Goal: Transaction & Acquisition: Obtain resource

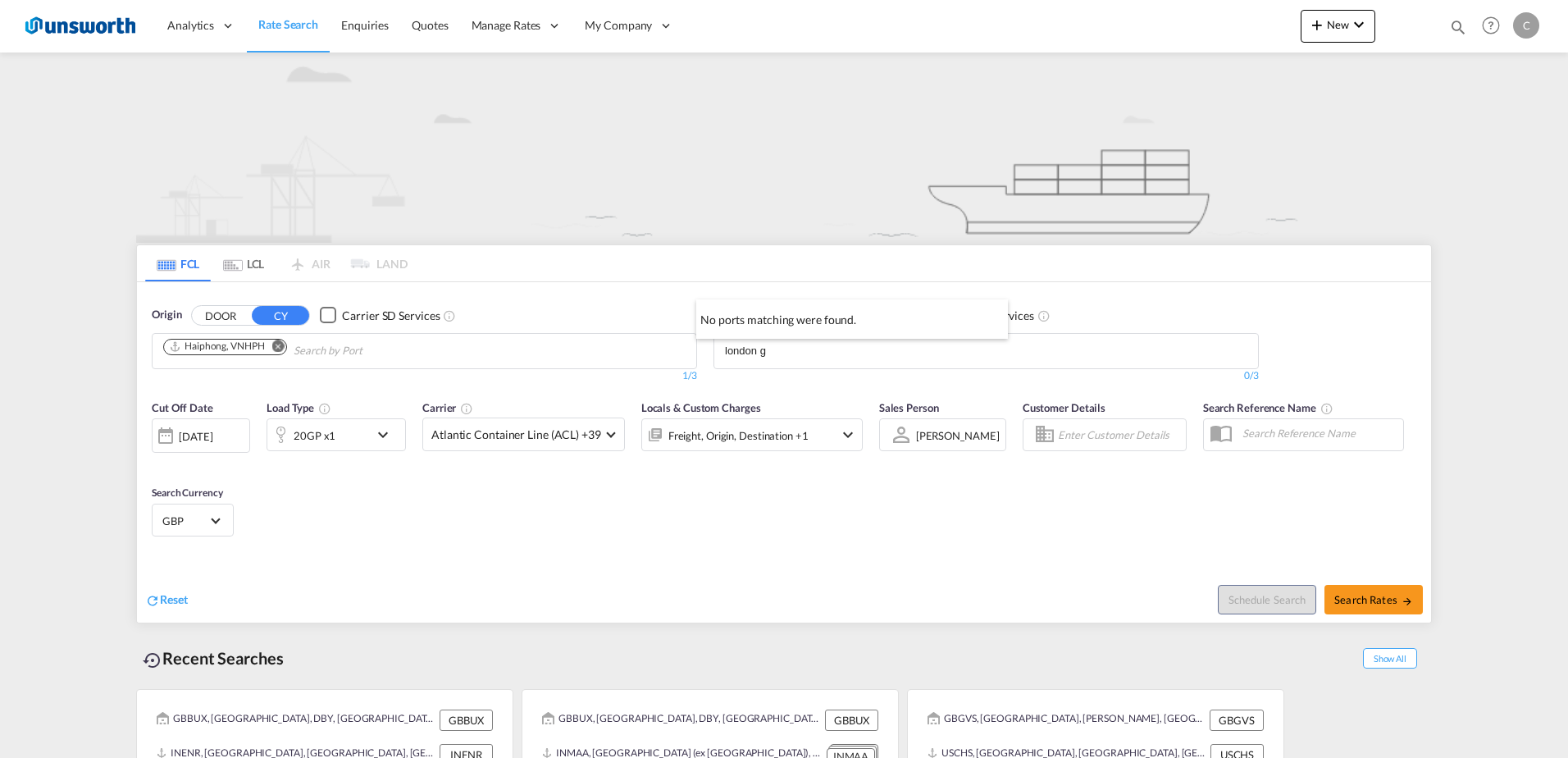
scroll to position [65, 0]
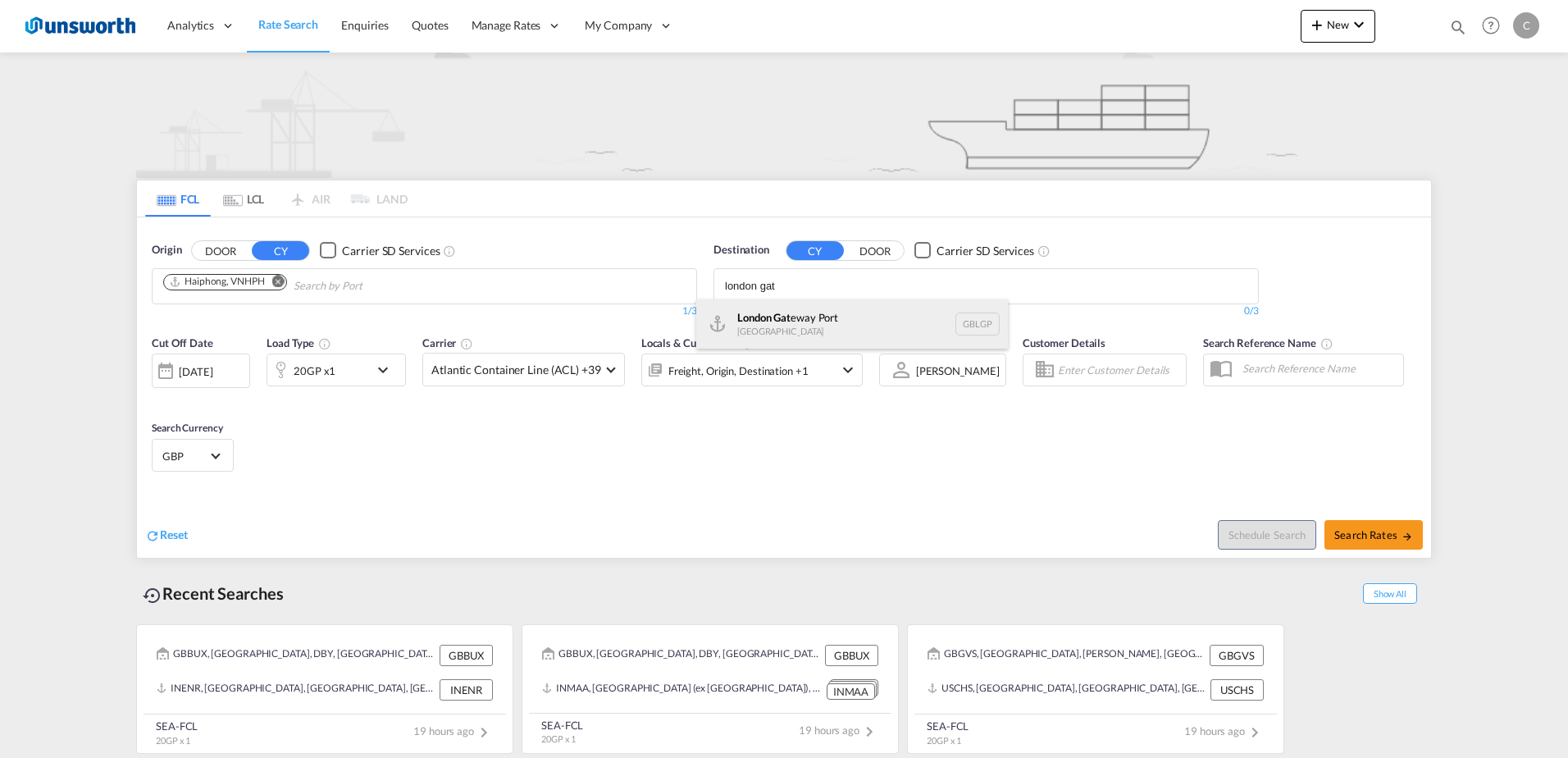
type input "london gat"
click at [798, 318] on div "London Gat eway Port United Kingdom GBLGP" at bounding box center [852, 323] width 312 height 49
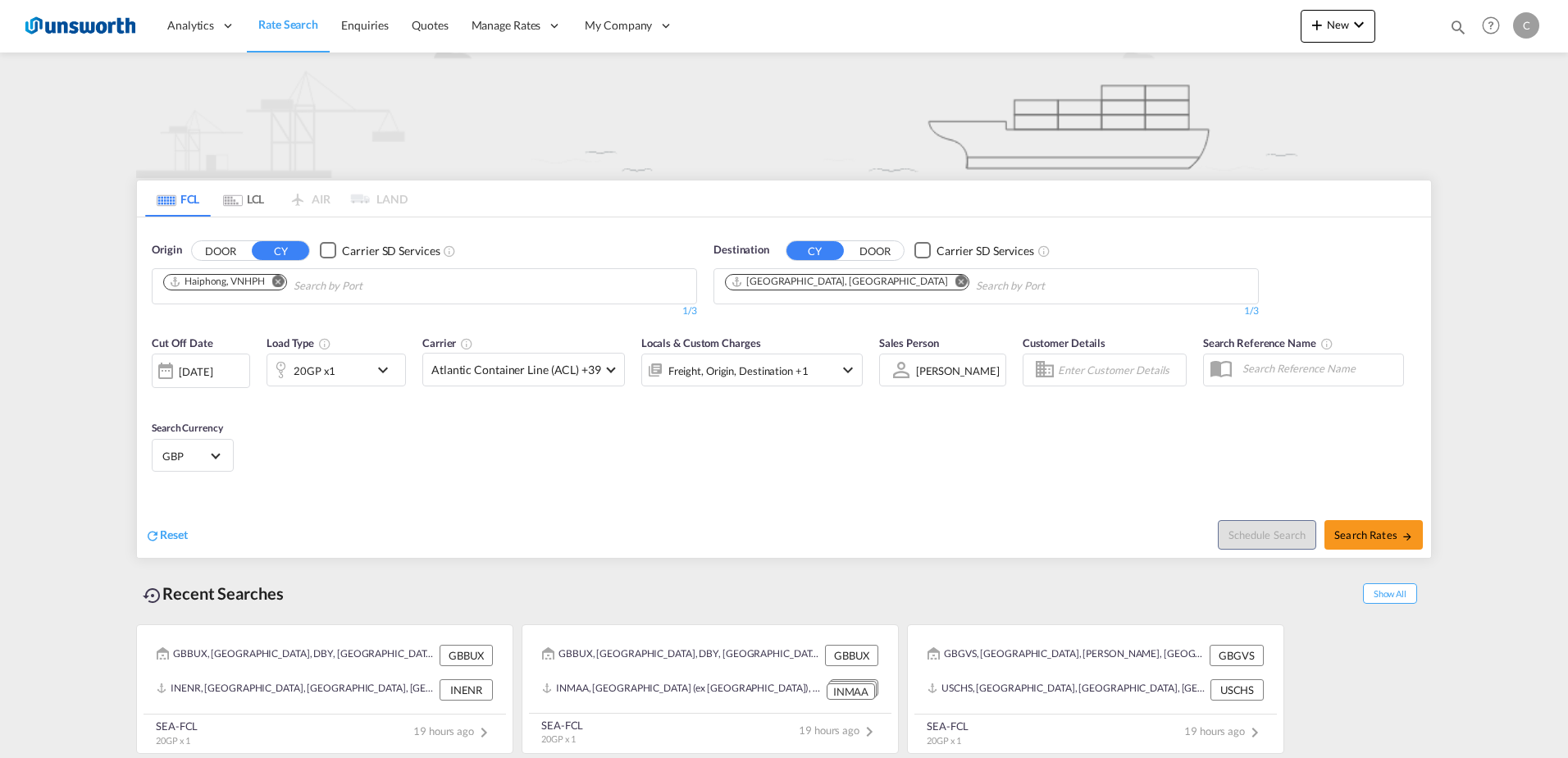
click at [378, 368] on md-icon "icon-chevron-down" at bounding box center [387, 370] width 28 height 20
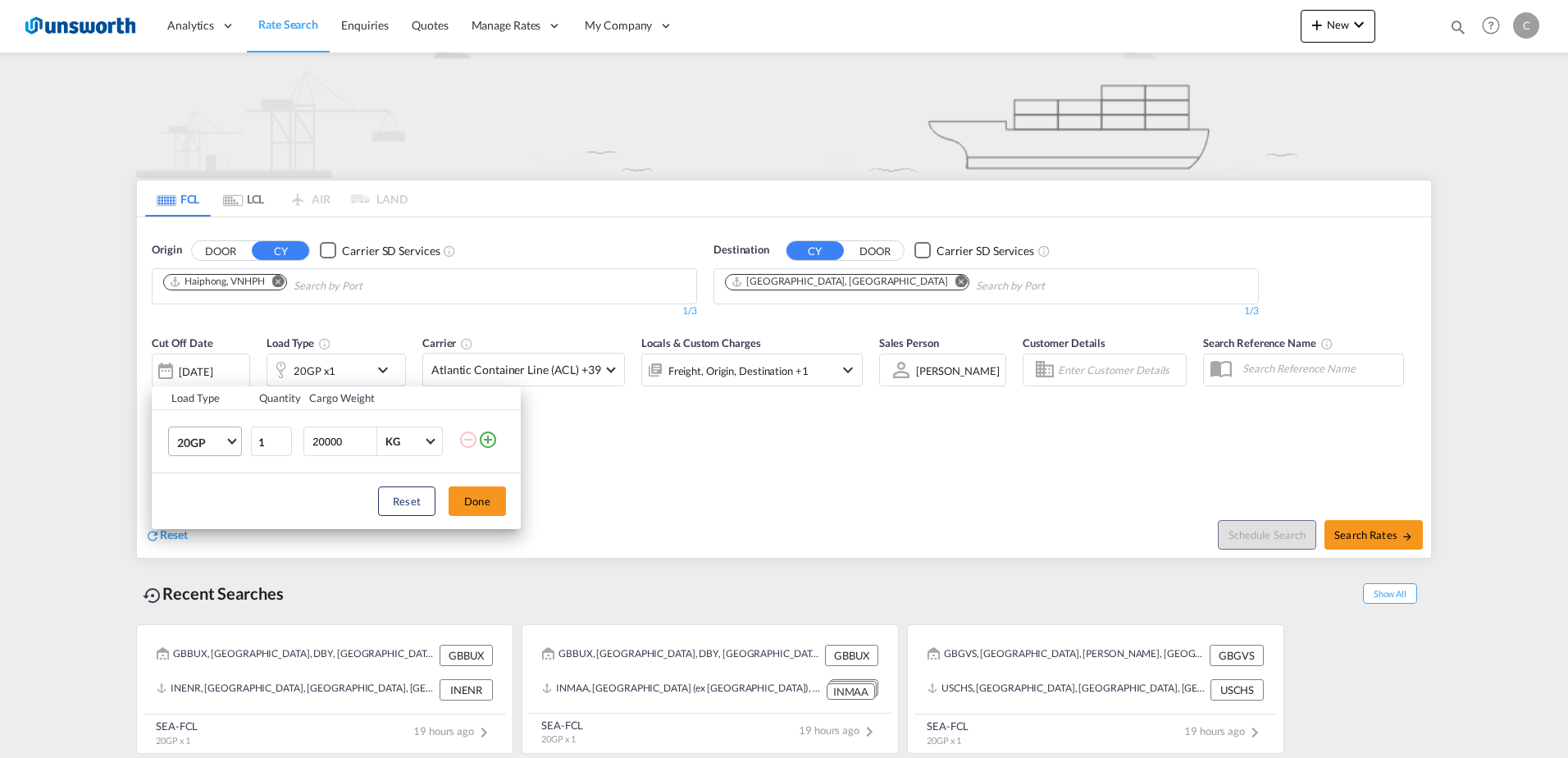
click at [230, 452] on md-select-value "20GP" at bounding box center [208, 441] width 66 height 28
click at [202, 515] on div "40HC" at bounding box center [192, 520] width 30 height 16
click at [473, 500] on button "Done" at bounding box center [477, 501] width 57 height 29
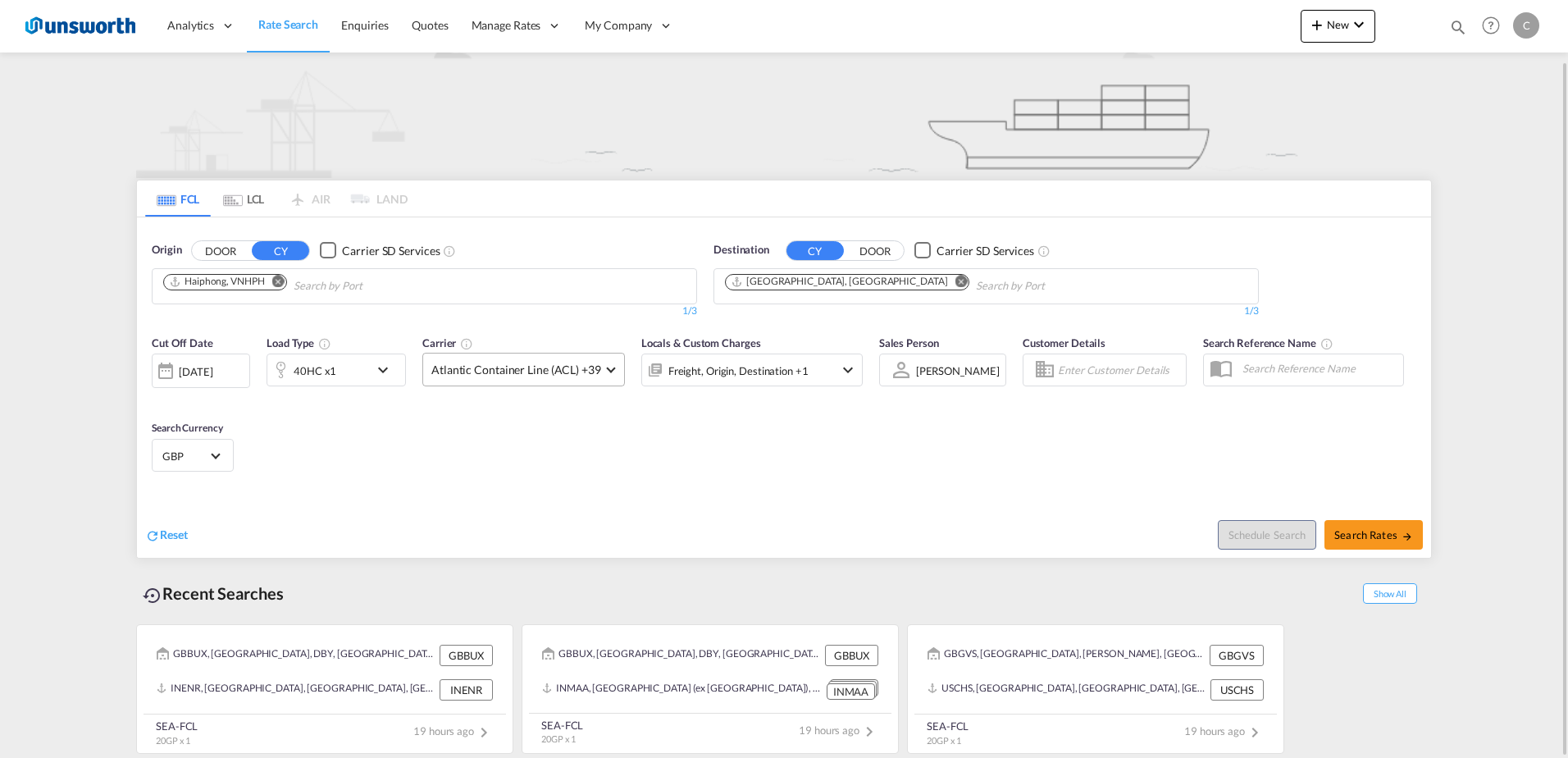
click at [608, 367] on span at bounding box center [610, 367] width 9 height 9
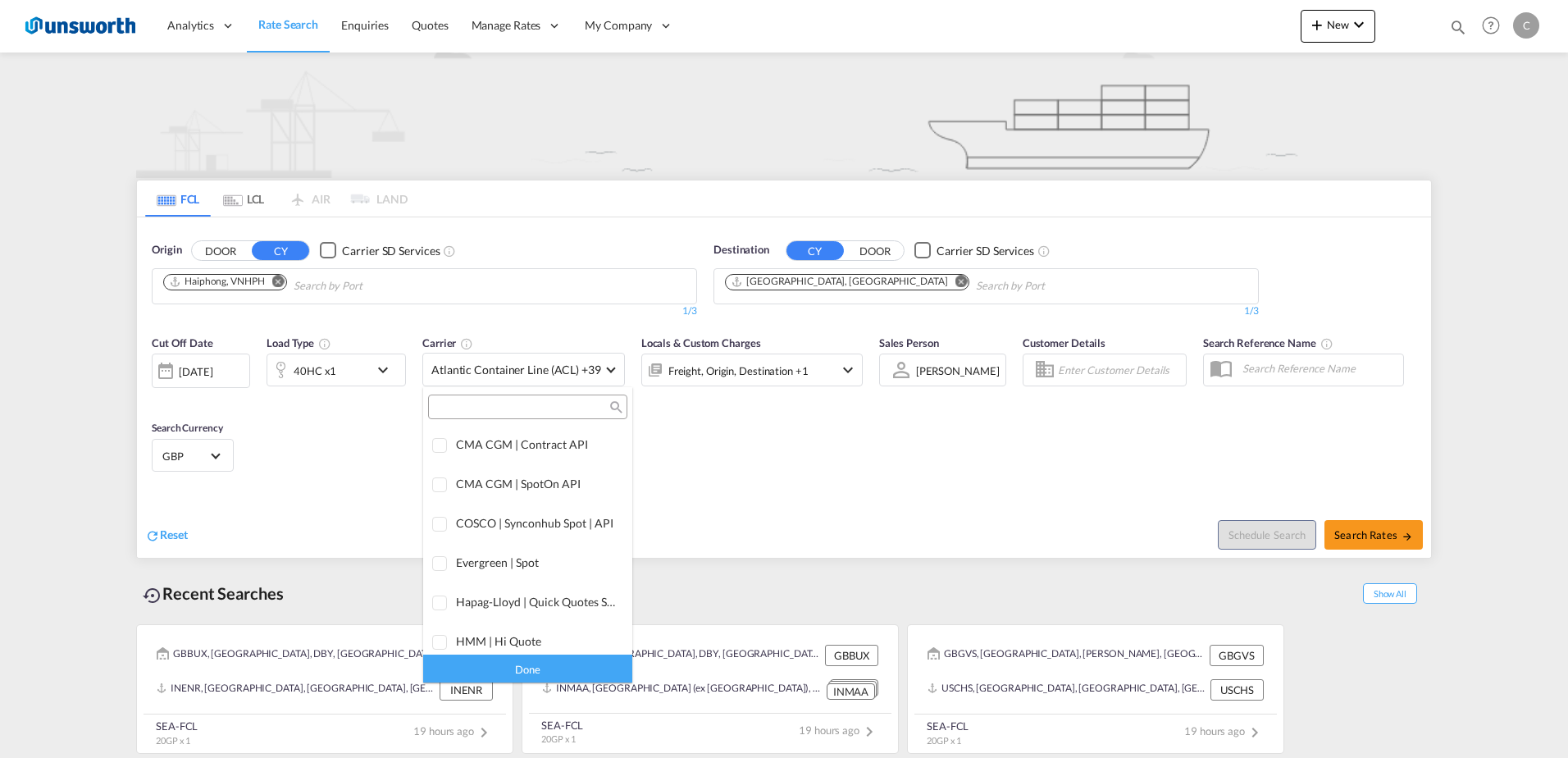
scroll to position [0, 0]
click at [566, 444] on div "Checkbox No Ink" at bounding box center [574, 443] width 16 height 16
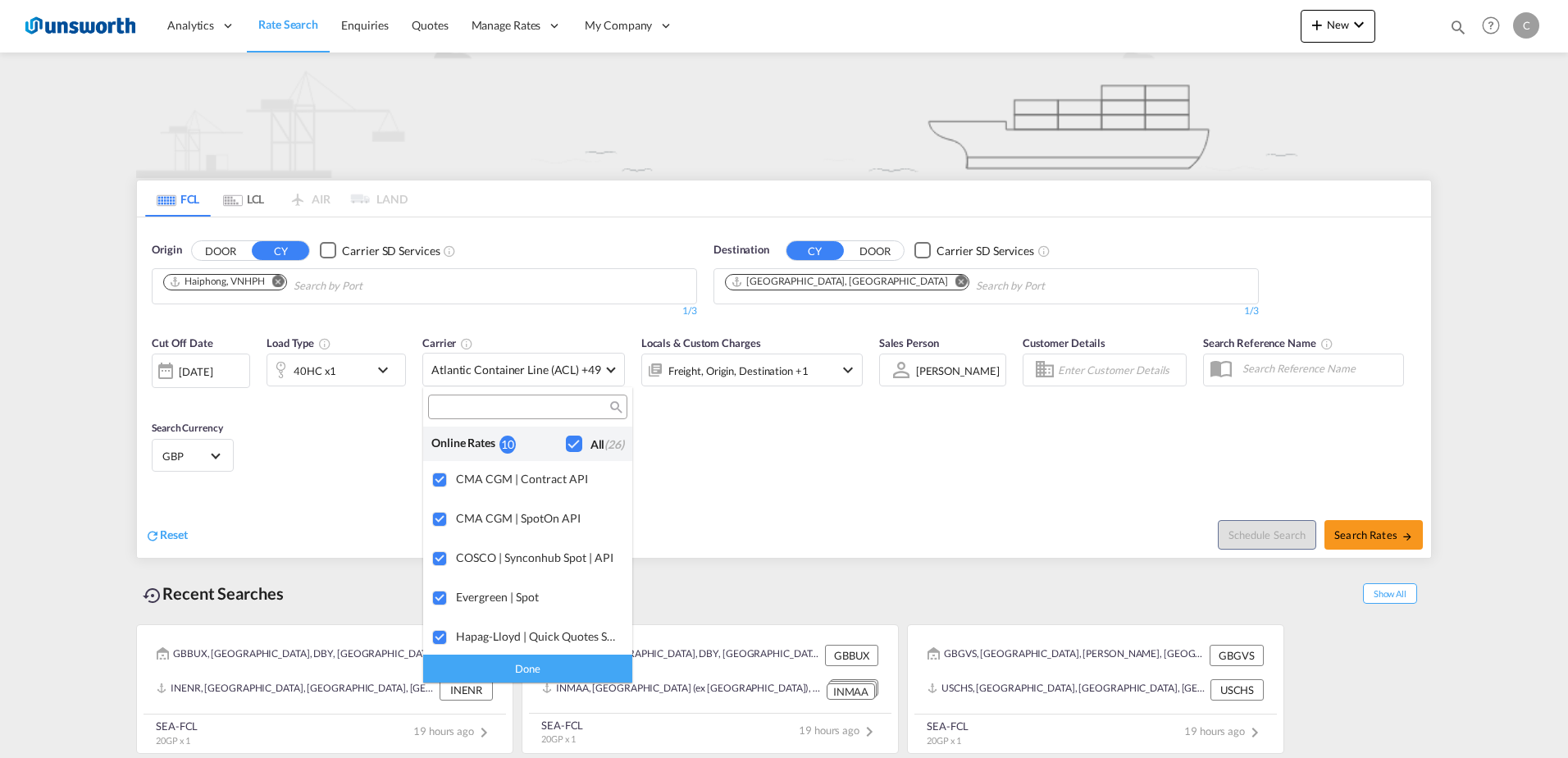
click at [543, 666] on div "Done" at bounding box center [528, 667] width 209 height 29
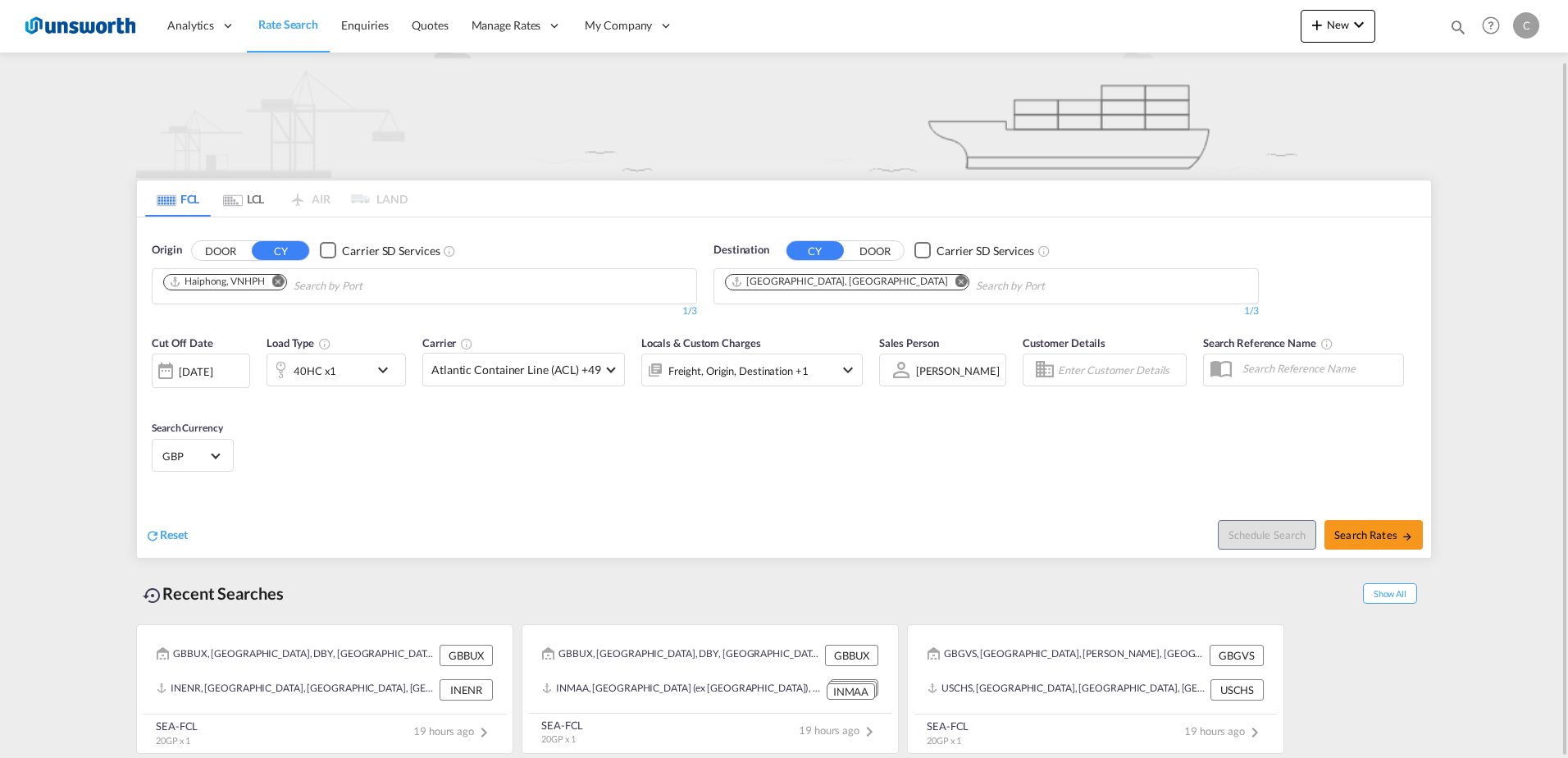
click at [839, 364] on md-icon "icon-chevron-down" at bounding box center [848, 370] width 20 height 20
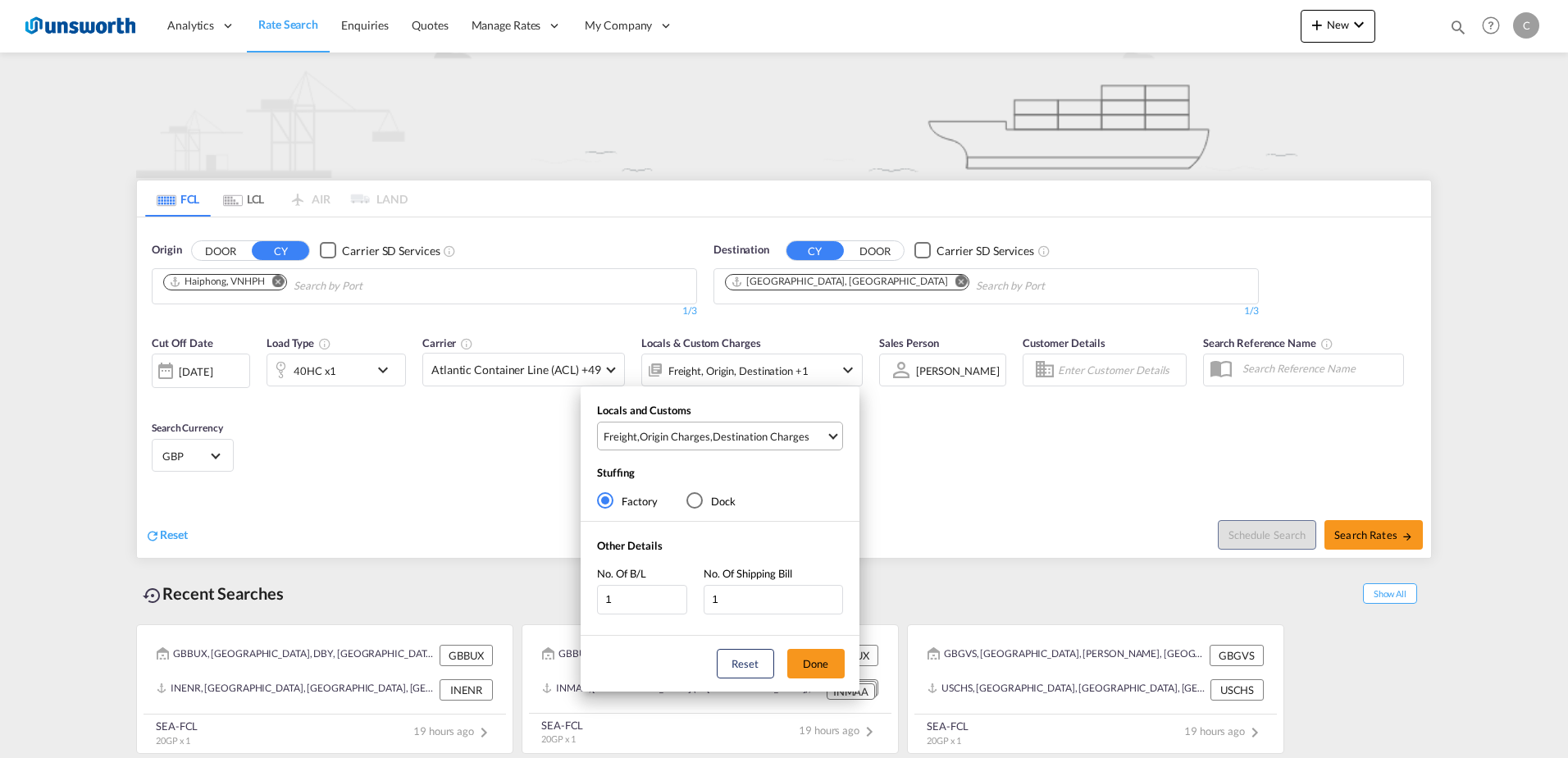
click at [834, 436] on span "Select Locals and Customs: \aFreight, \aOrigin Charges, \aDestination Charges" at bounding box center [832, 434] width 9 height 9
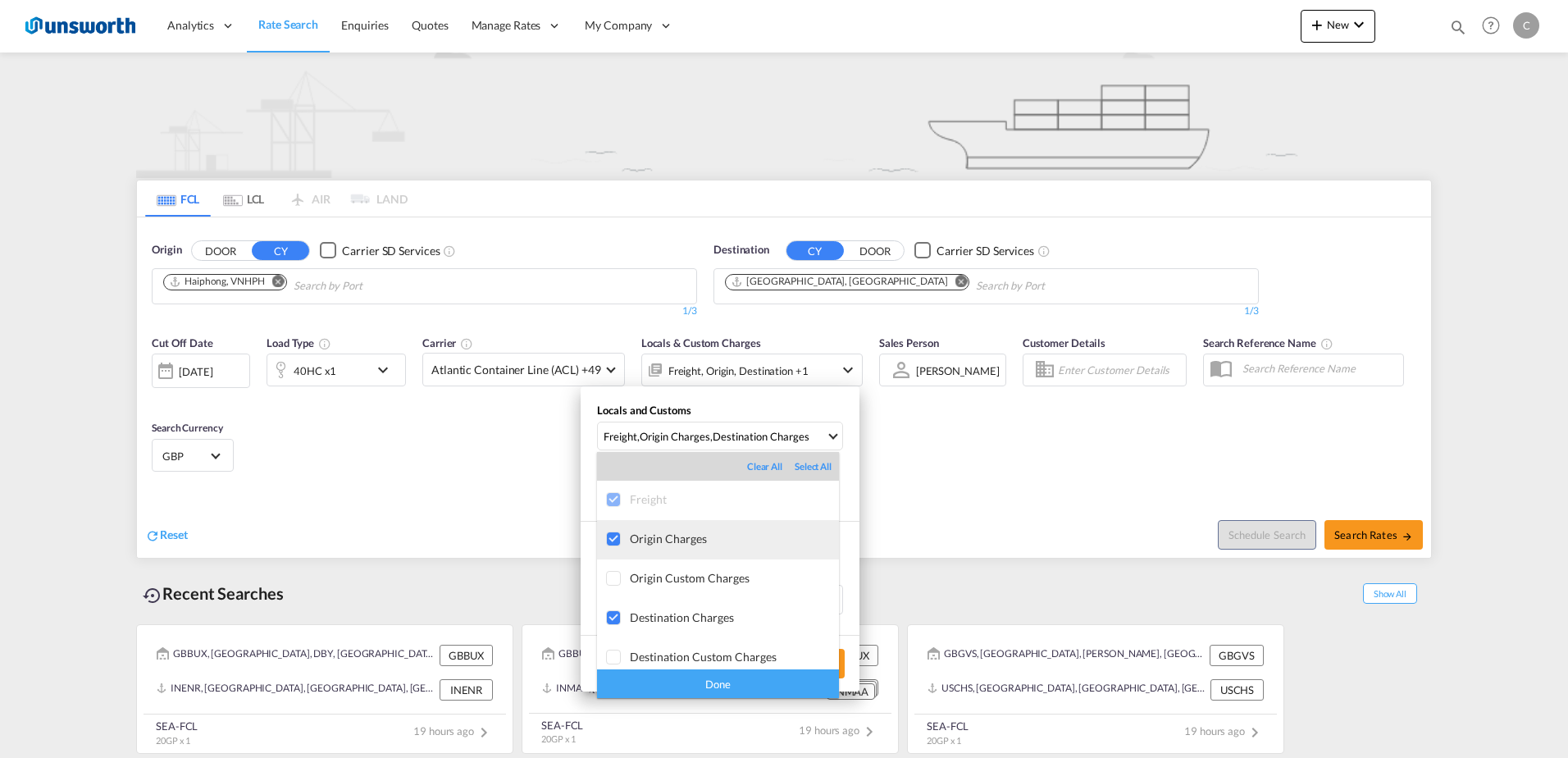
click at [675, 534] on div "Origin Charges" at bounding box center [735, 538] width 209 height 14
click at [747, 672] on div "Done" at bounding box center [718, 683] width 242 height 29
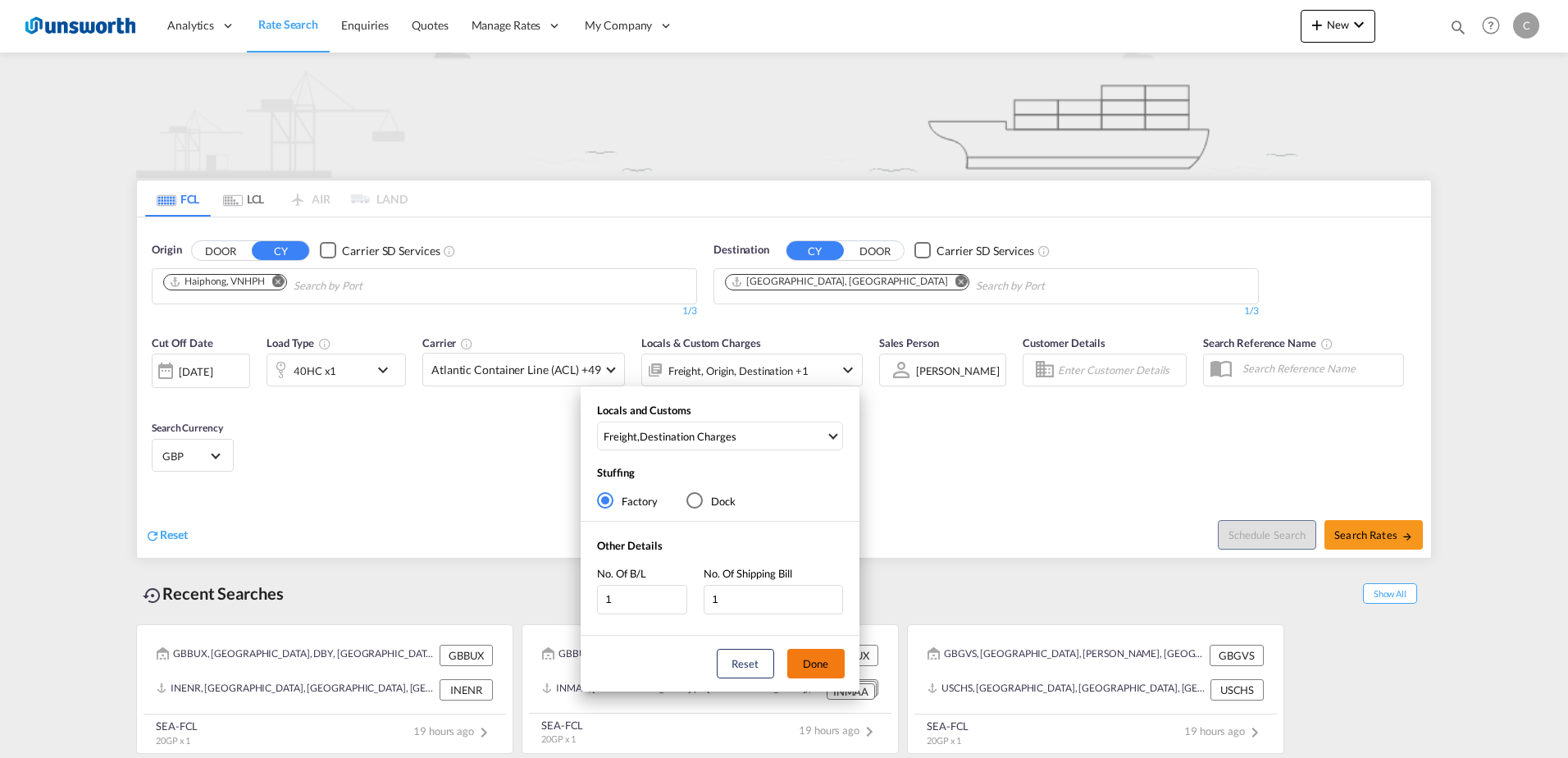
click at [815, 650] on button "Done" at bounding box center [816, 664] width 57 height 29
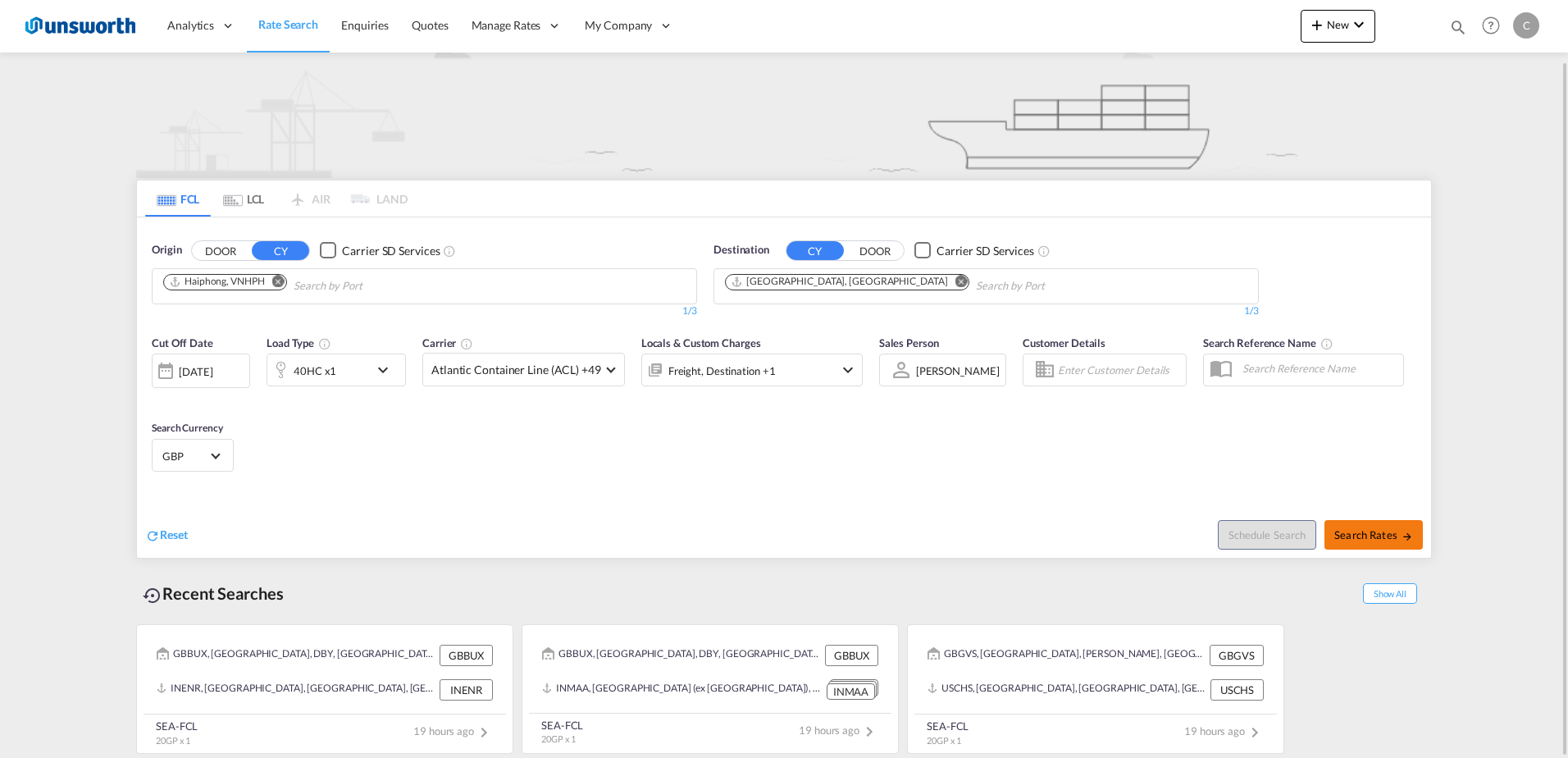
click at [1354, 525] on button "Search Rates" at bounding box center [1374, 535] width 99 height 29
type input "VNHPH to GBLGP / 25 Sep 2025"
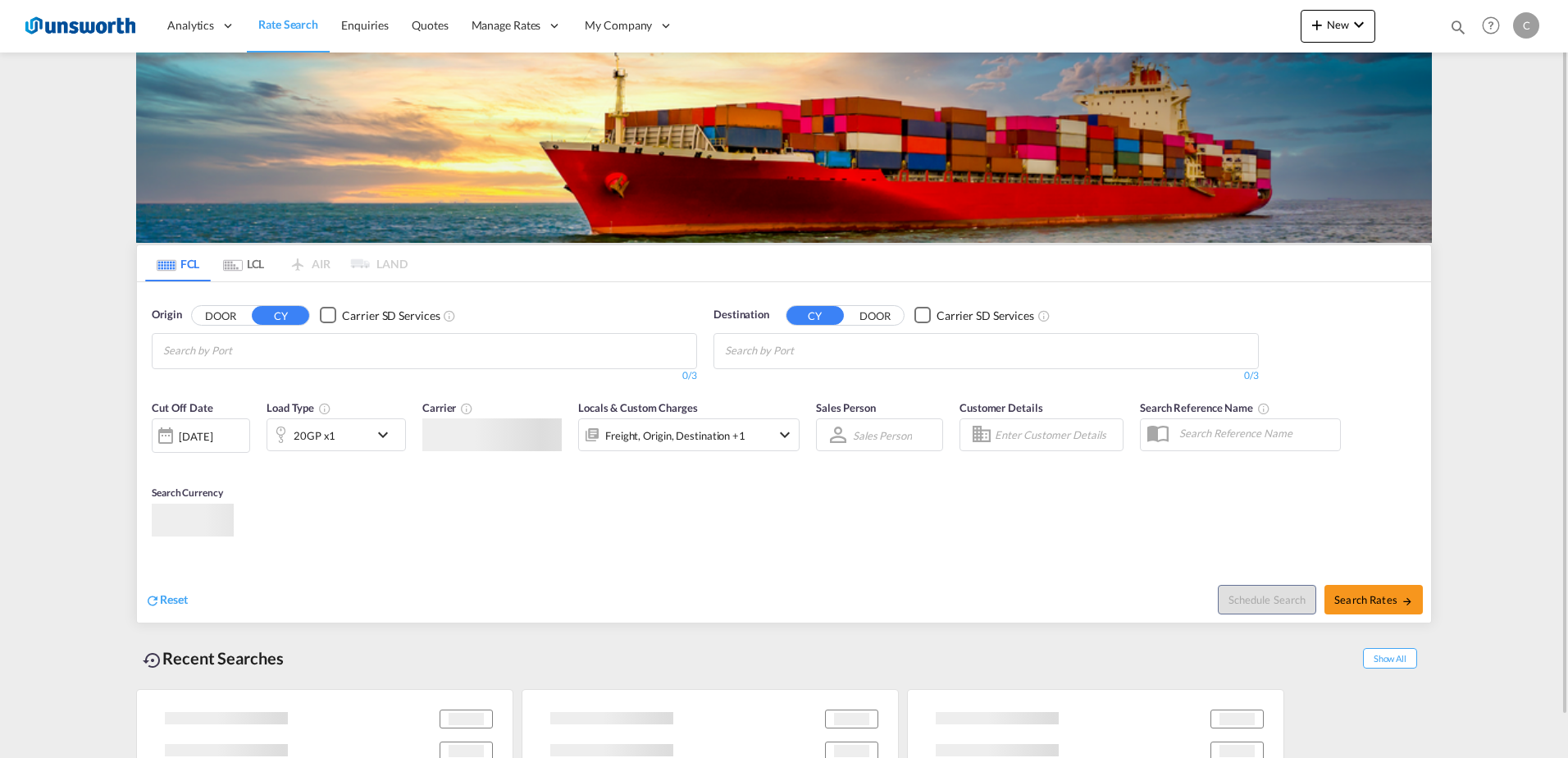
click at [363, 345] on md-chips at bounding box center [424, 351] width 544 height 35
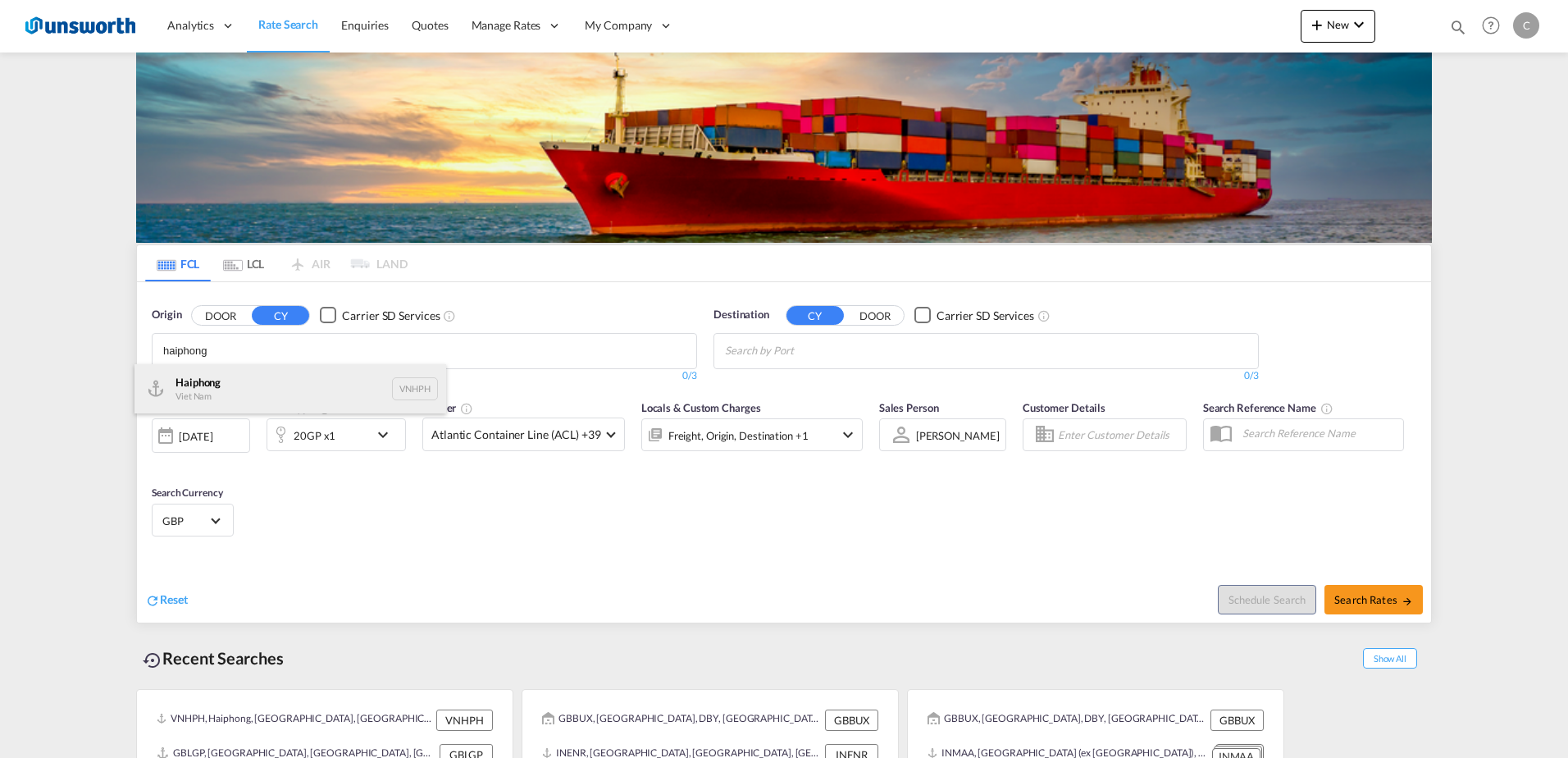
type input "haiphong"
click at [257, 384] on div "Haiphong Viet Nam VNHPH" at bounding box center [290, 388] width 312 height 49
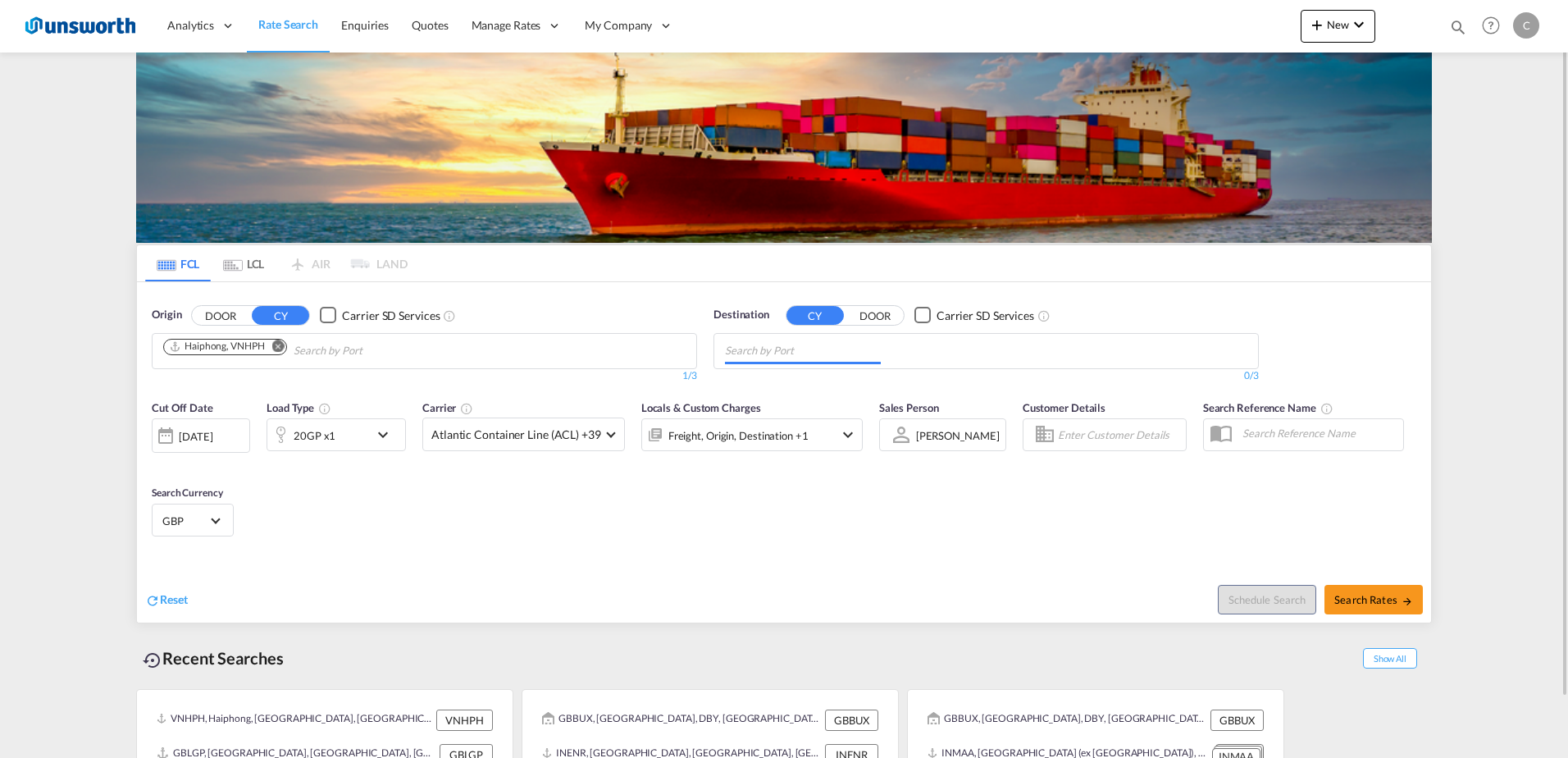
click at [907, 359] on md-chips at bounding box center [985, 351] width 544 height 35
type input "london gate"
click at [807, 378] on div "London Gate way Port United Kingdom GBLGP" at bounding box center [852, 388] width 312 height 49
click at [606, 435] on span at bounding box center [610, 432] width 9 height 9
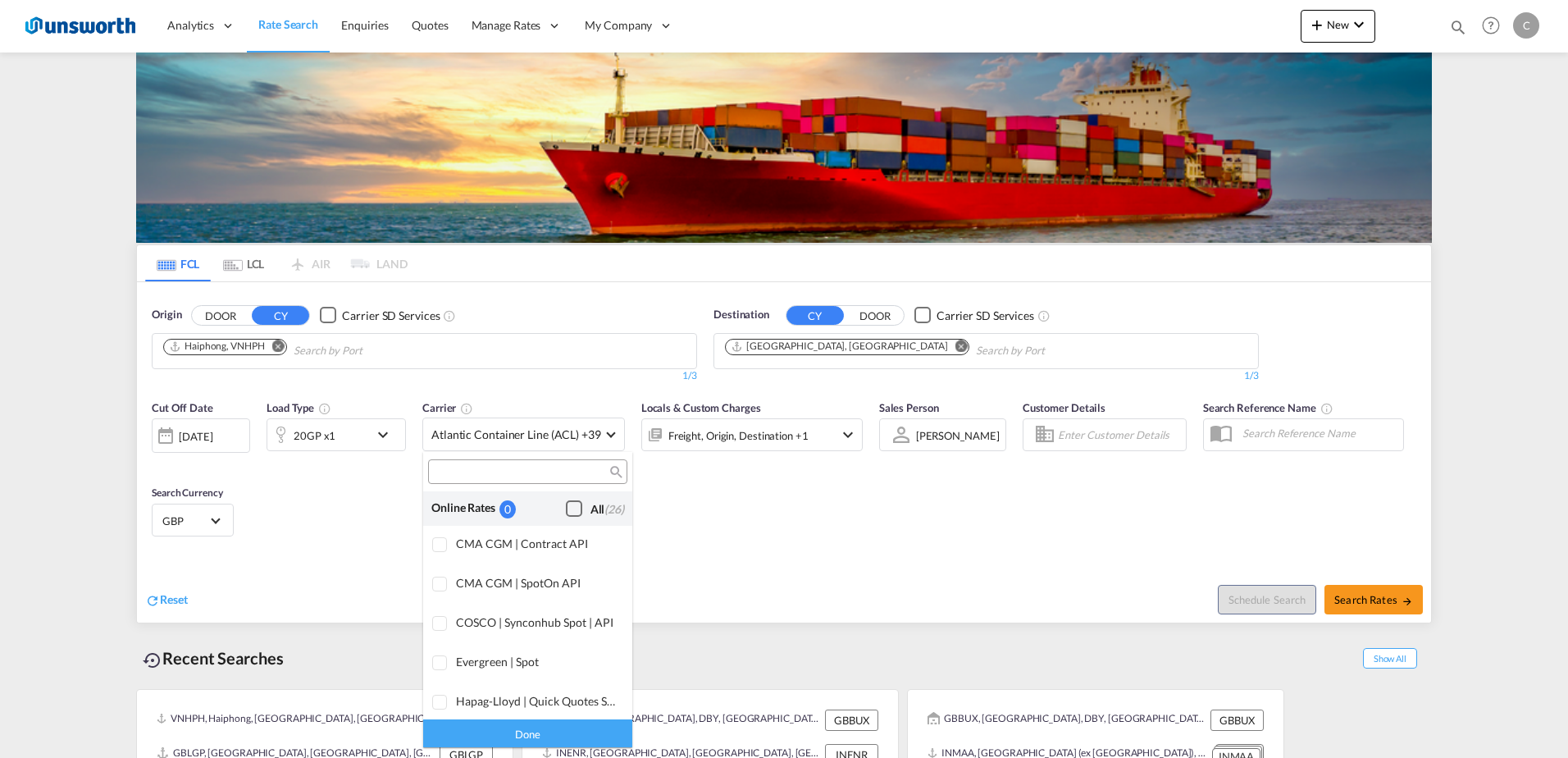
click at [566, 505] on div "Checkbox No Ink" at bounding box center [574, 508] width 16 height 16
click at [553, 729] on div "Done" at bounding box center [528, 732] width 209 height 29
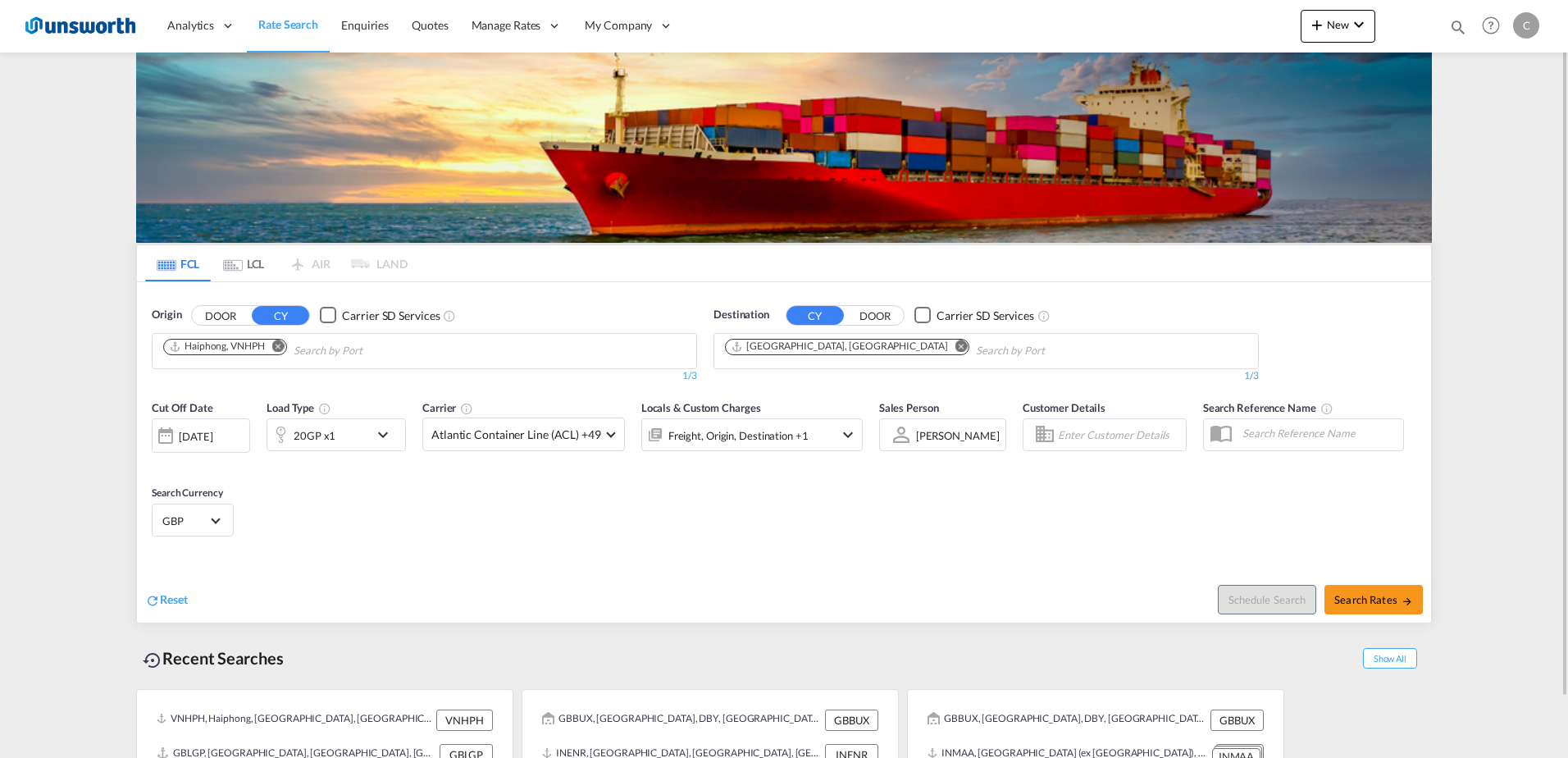
click at [838, 437] on md-icon "icon-chevron-down" at bounding box center [848, 435] width 20 height 20
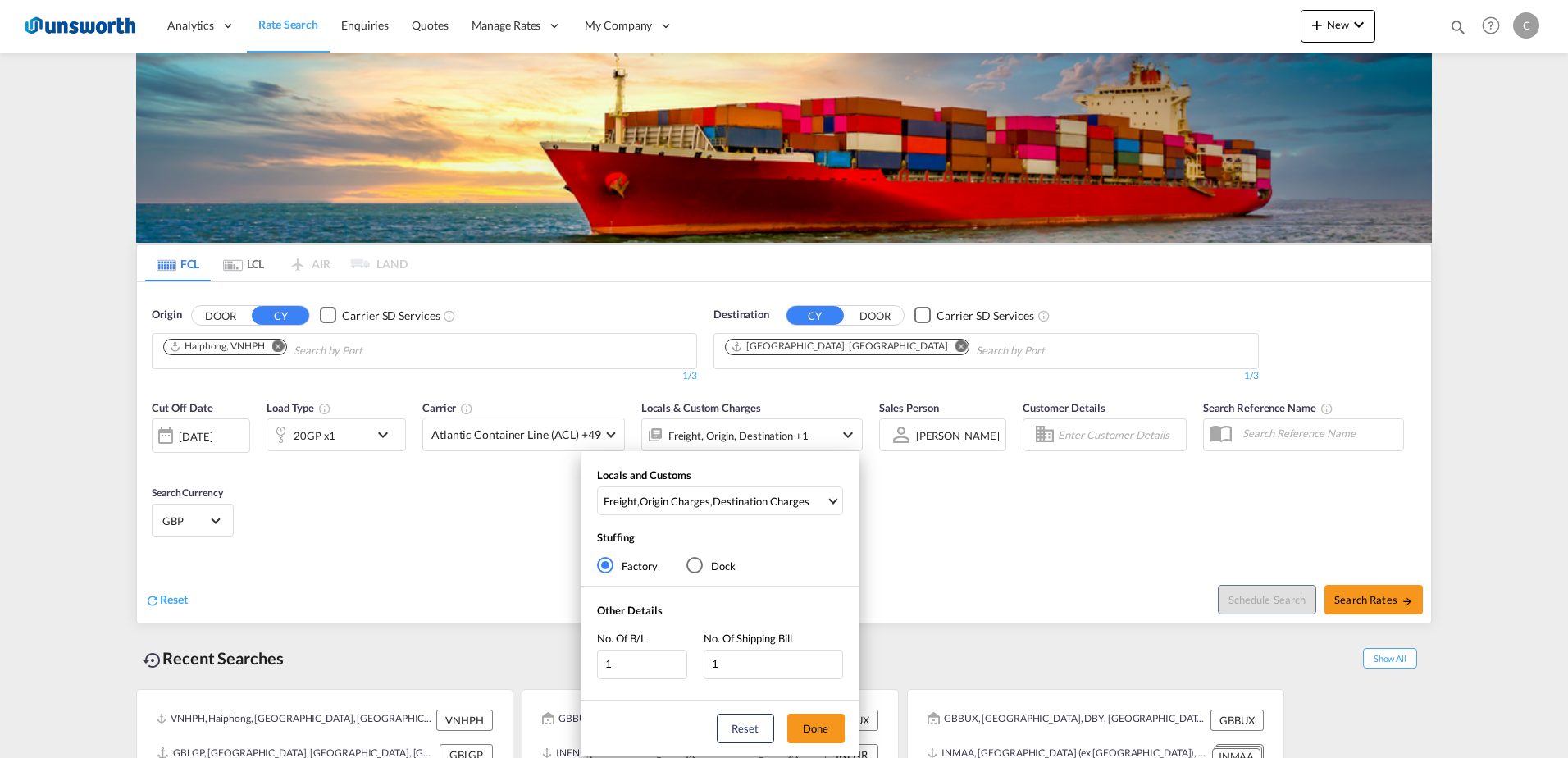
click at [938, 500] on div "Locals and Customs Freight , Origin Charges , Destination Charges Clear All Sel…" at bounding box center [784, 379] width 1568 height 758
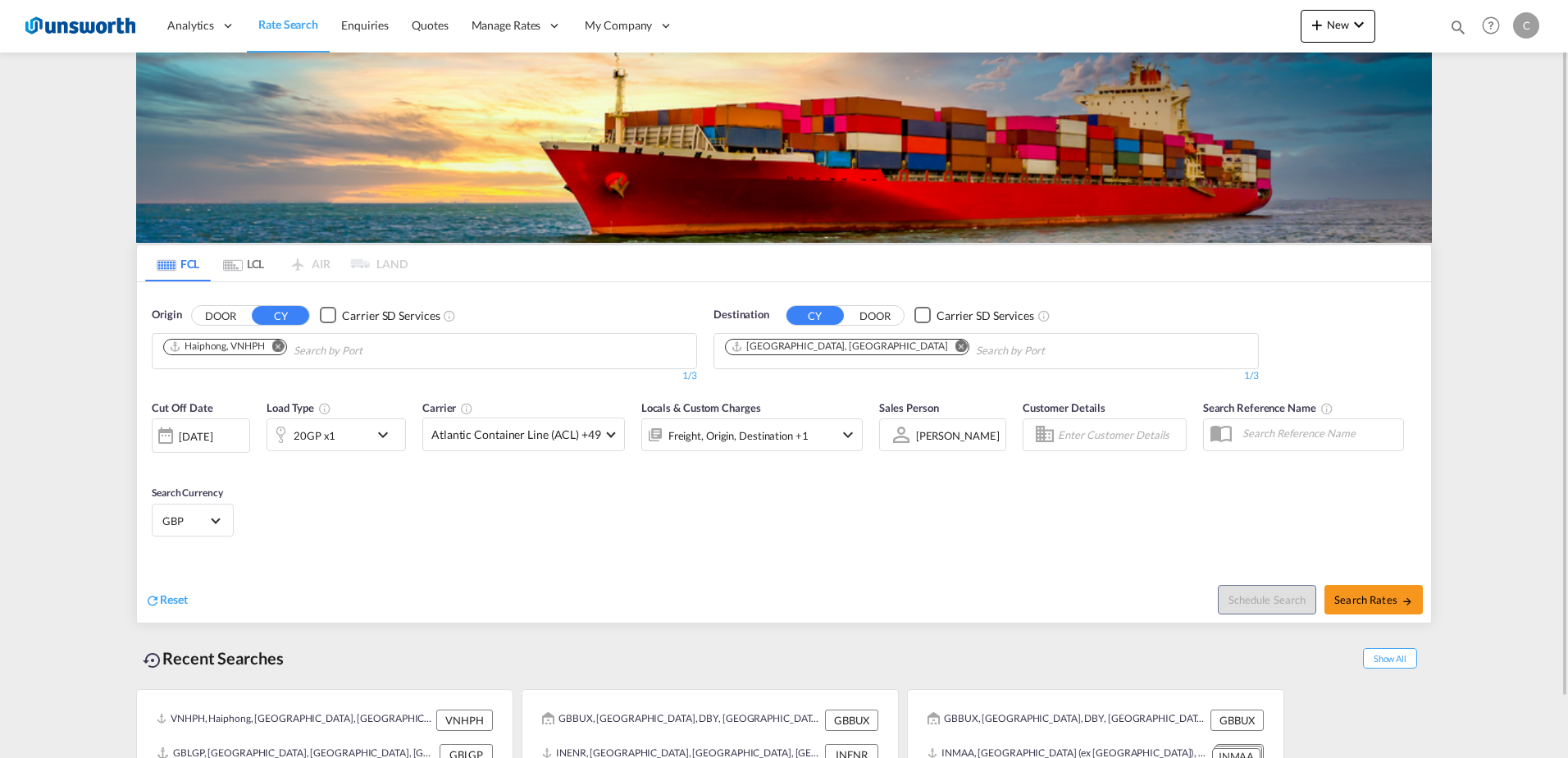
click at [839, 430] on md-icon "icon-chevron-down" at bounding box center [848, 435] width 20 height 20
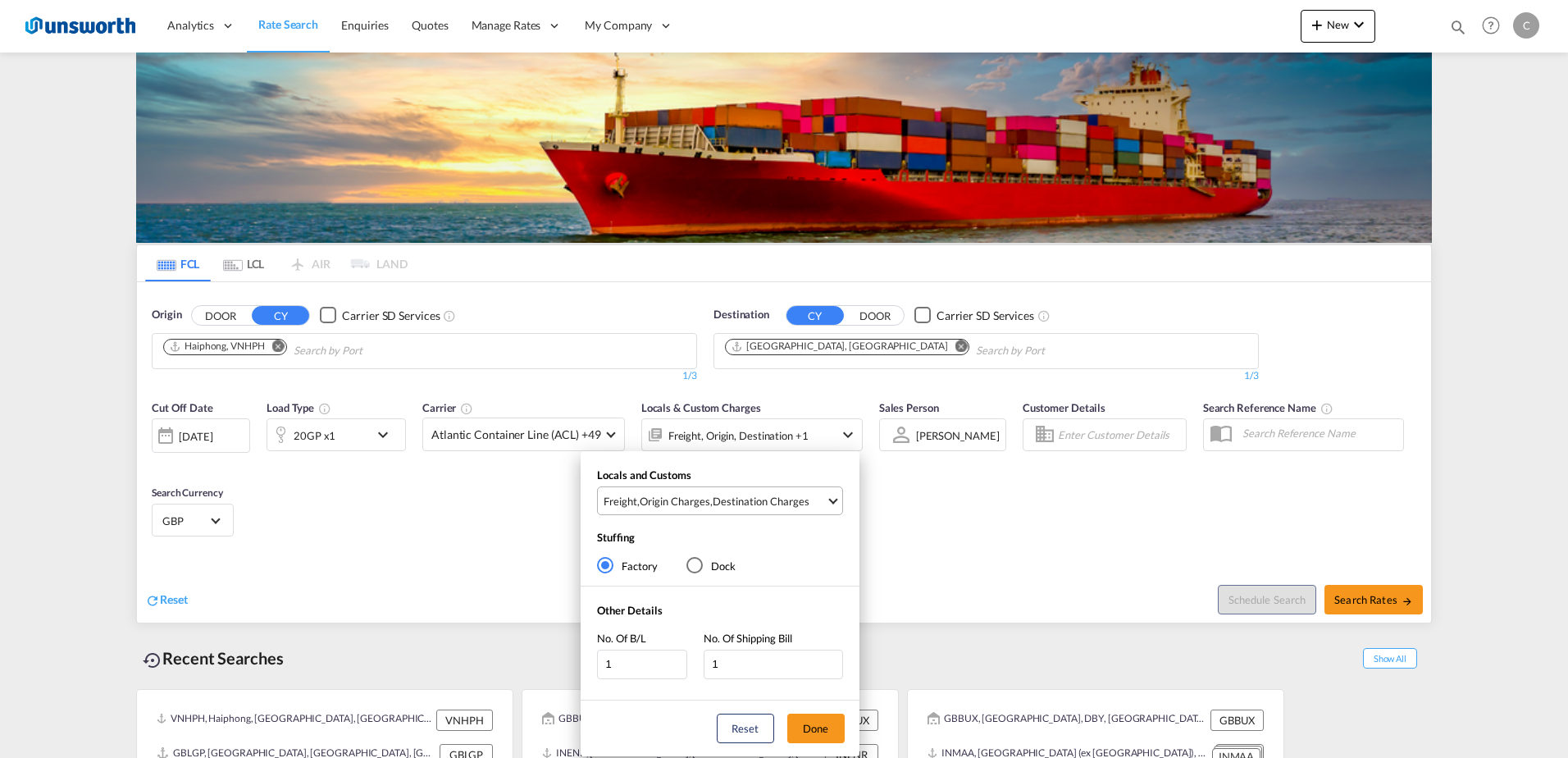
click at [832, 501] on span "Select Locals and Customs: \aFreight, \aOrigin Charges, \aDestination Charges" at bounding box center [832, 499] width 9 height 9
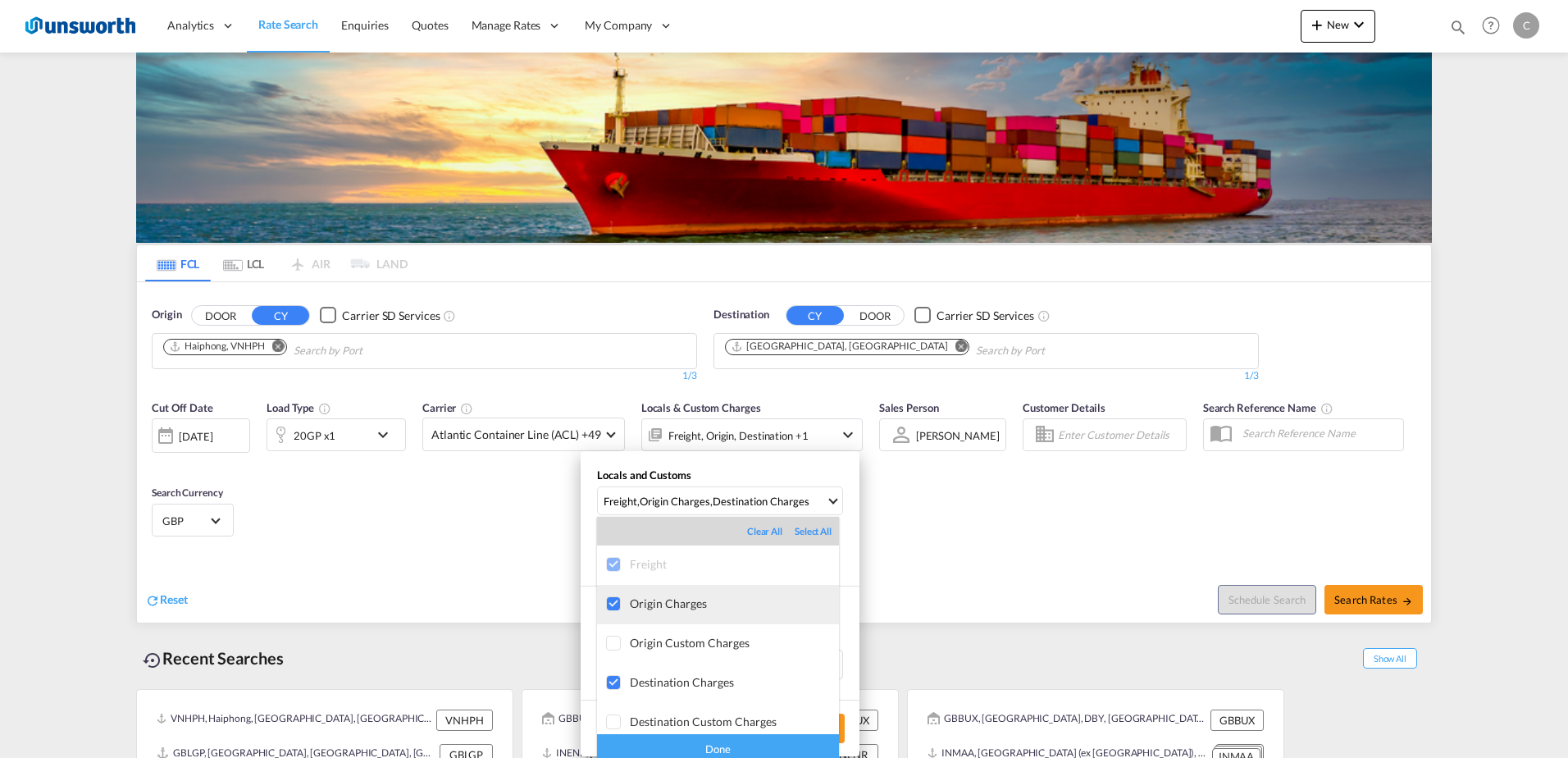
click at [692, 608] on div "Origin Charges" at bounding box center [735, 603] width 209 height 14
click at [752, 742] on div "Done" at bounding box center [718, 748] width 242 height 29
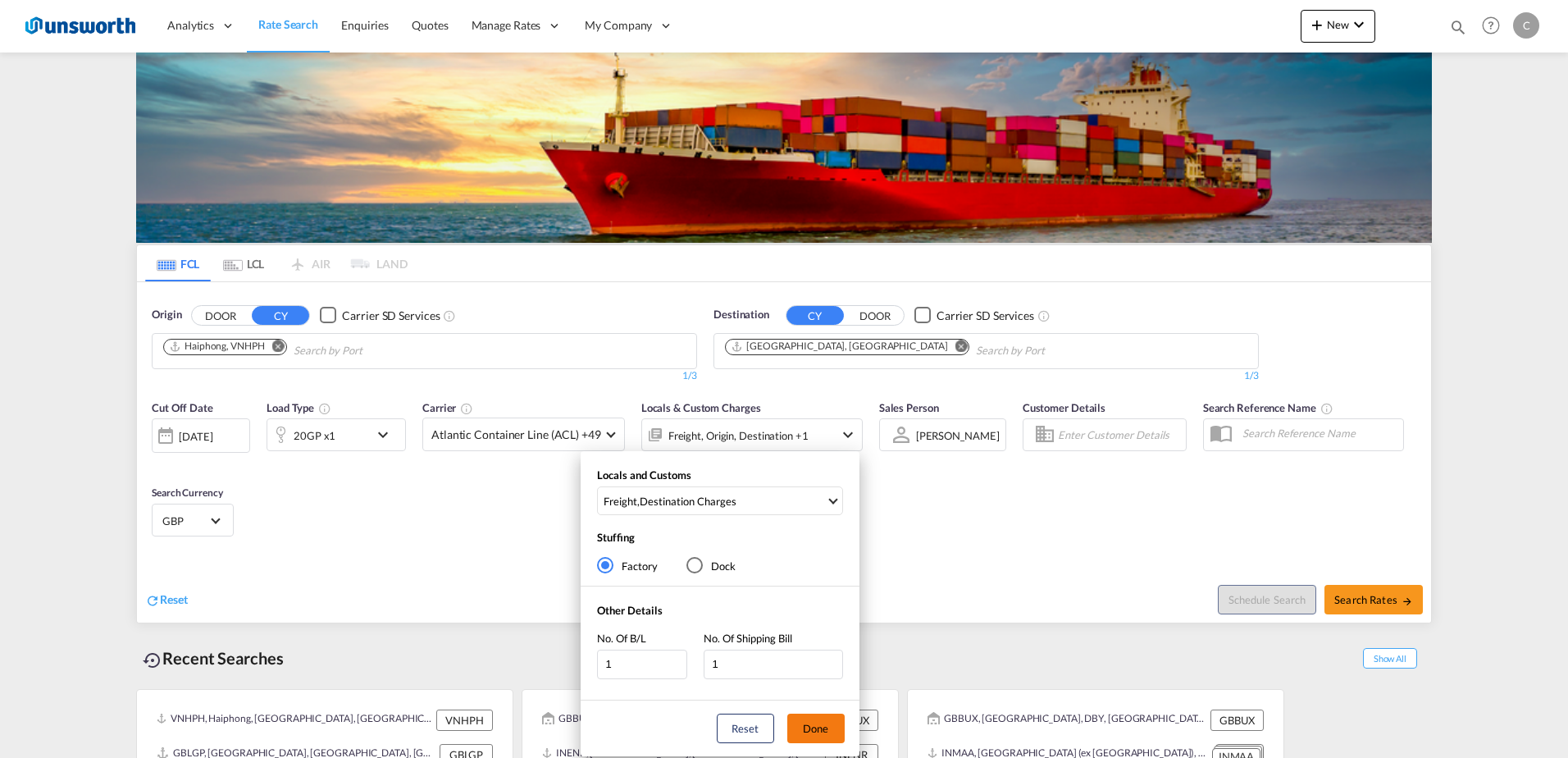
click at [829, 730] on button "Done" at bounding box center [816, 729] width 57 height 29
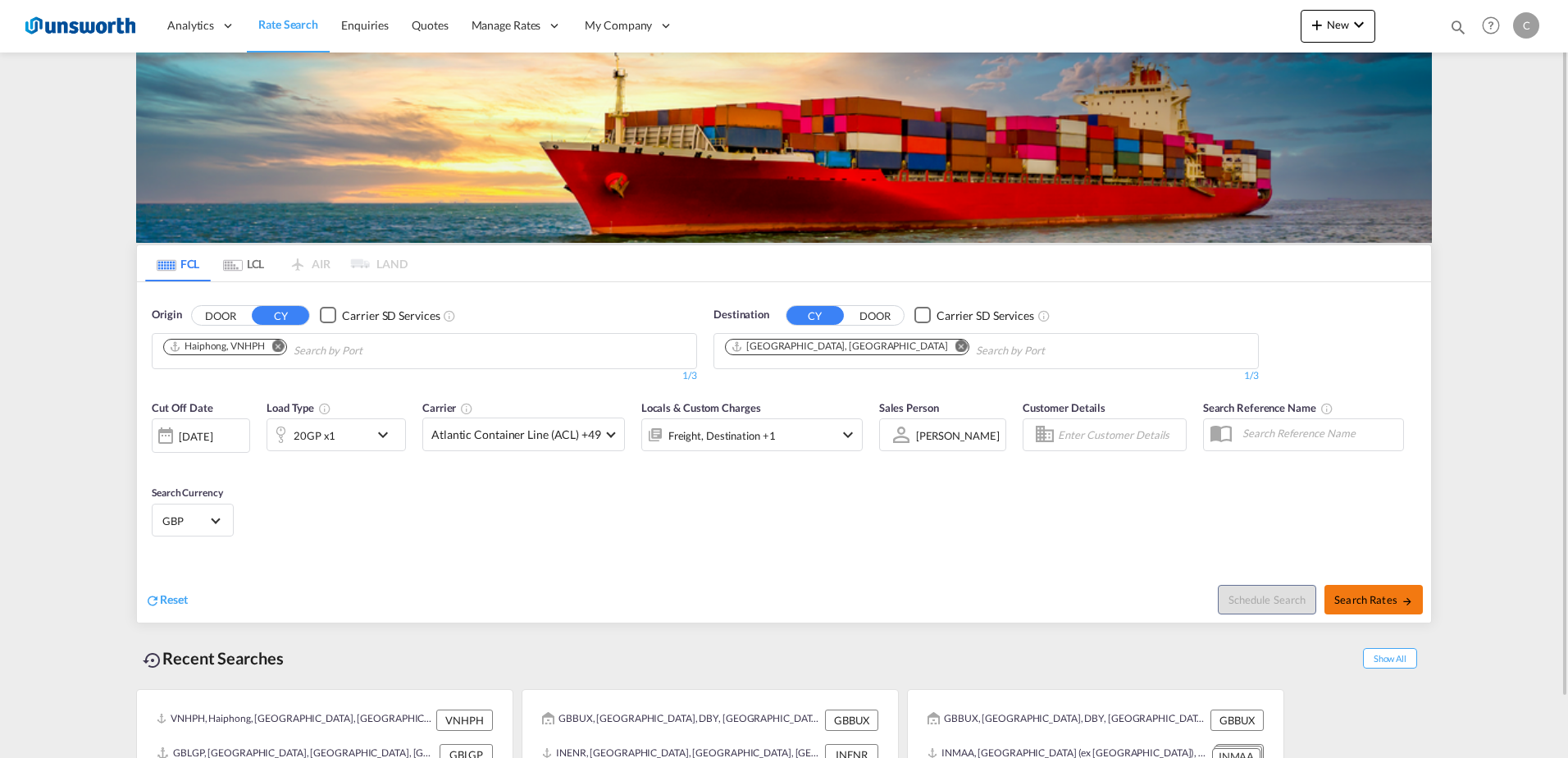
click at [1373, 595] on span "Search Rates" at bounding box center [1374, 599] width 79 height 13
type input "VNHPH to GBLGP / 25 Sep 2025"
